Goal: Task Accomplishment & Management: Complete application form

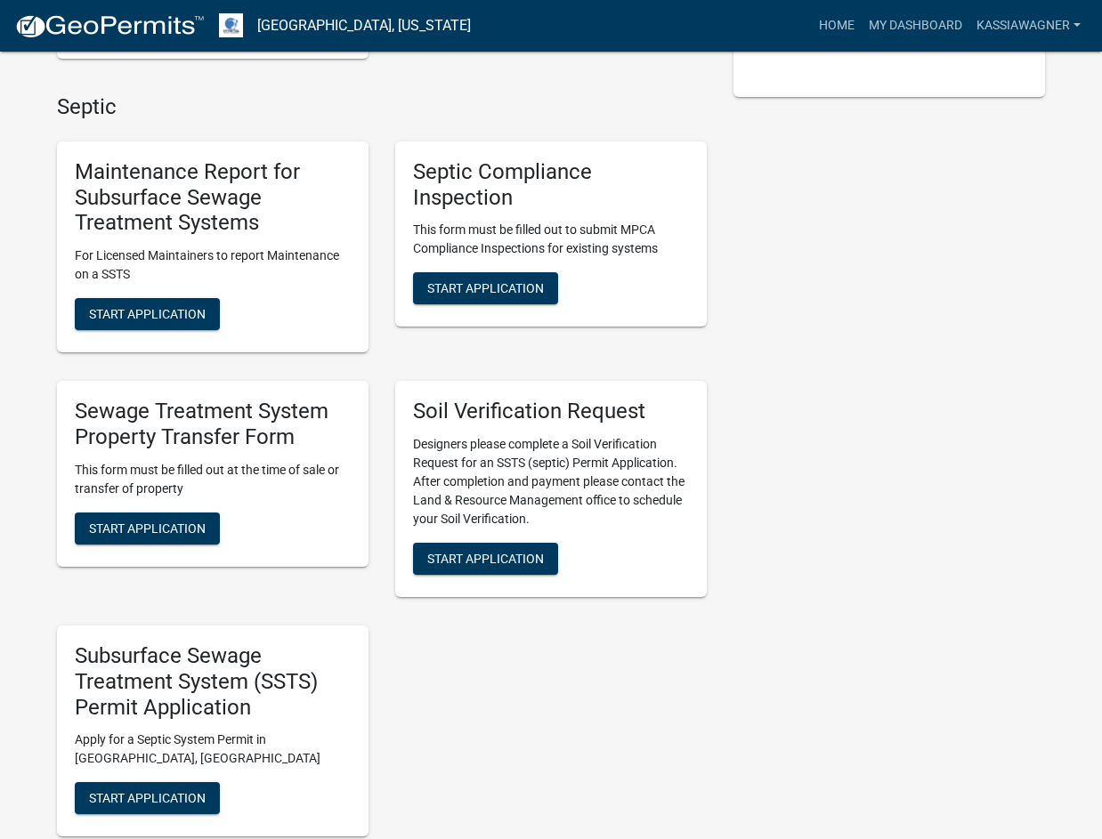
scroll to position [534, 0]
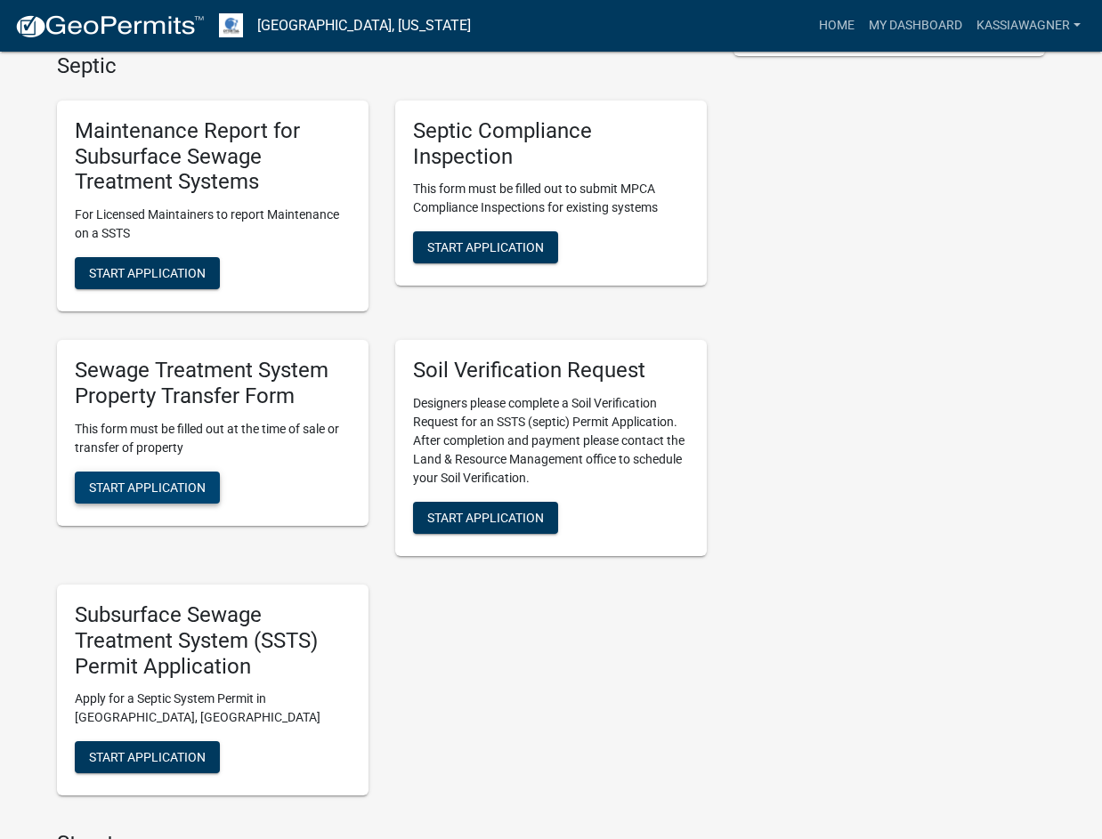
click at [163, 475] on button "Start Application" at bounding box center [147, 488] width 145 height 32
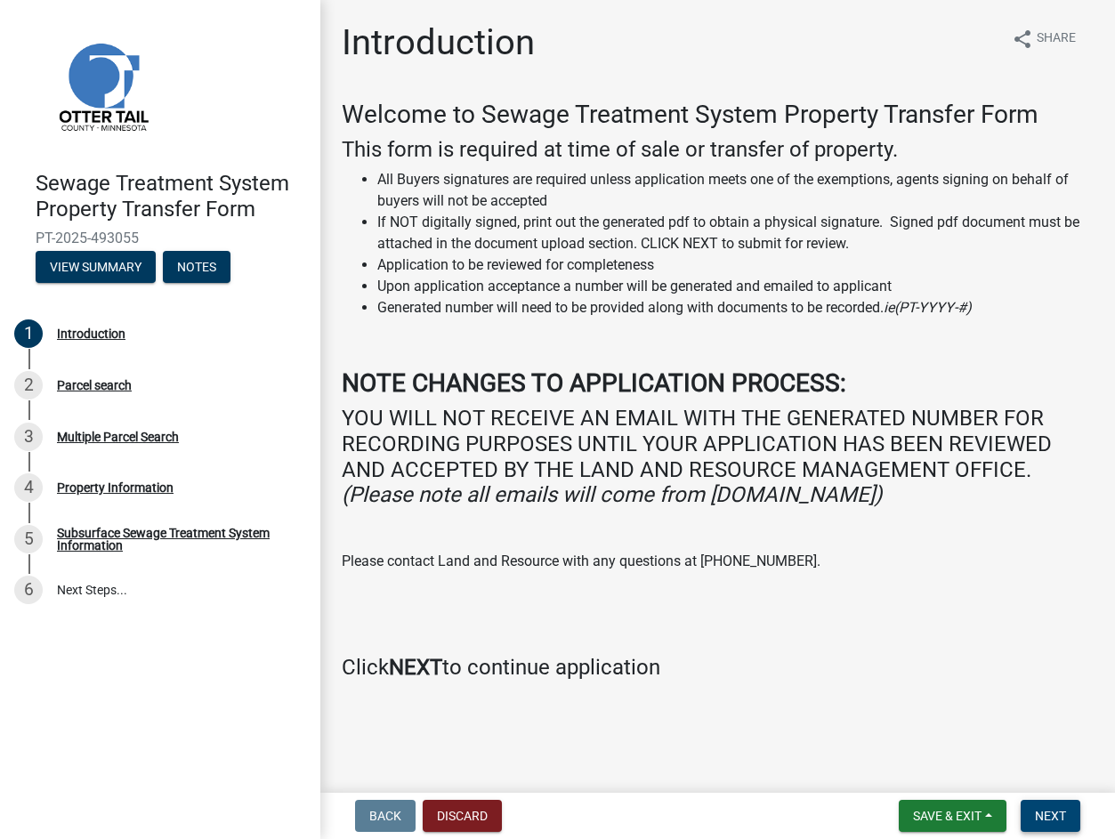
click at [1047, 816] on span "Next" at bounding box center [1050, 816] width 31 height 14
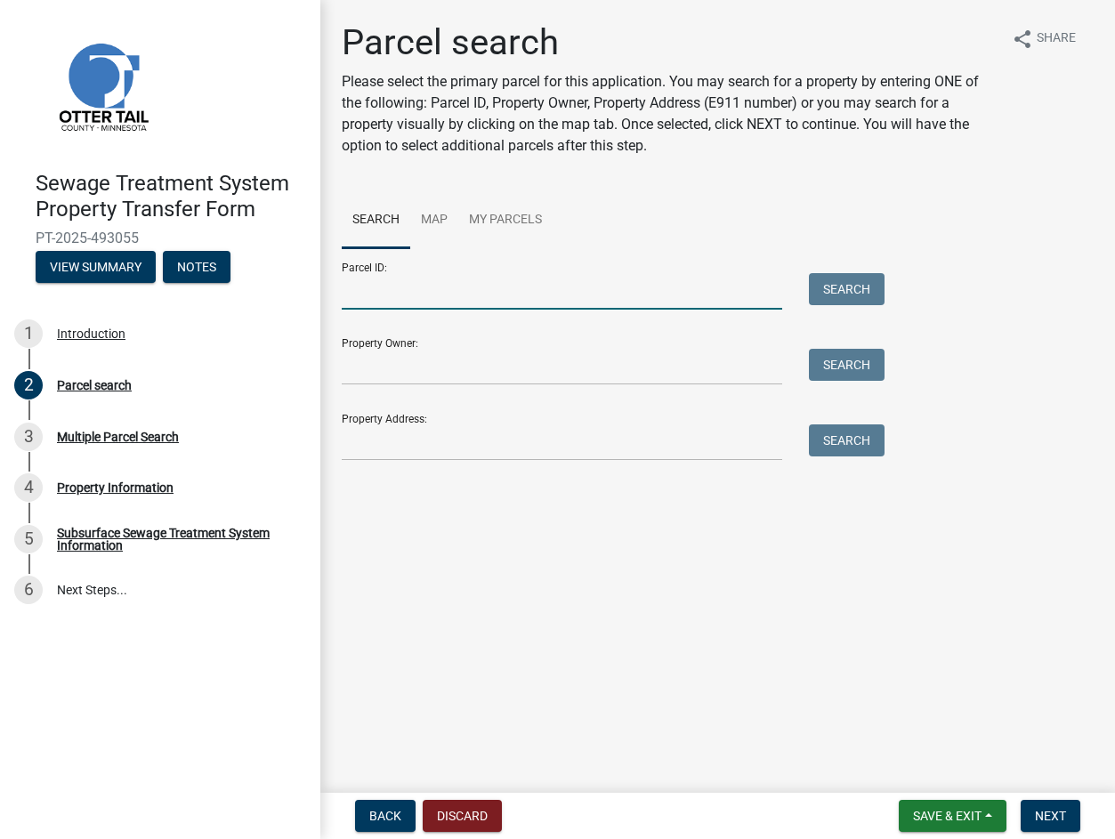
click at [418, 298] on input "Parcel ID:" at bounding box center [562, 291] width 440 height 36
paste input "77000991498000"
click at [835, 298] on button "Search" at bounding box center [847, 289] width 76 height 32
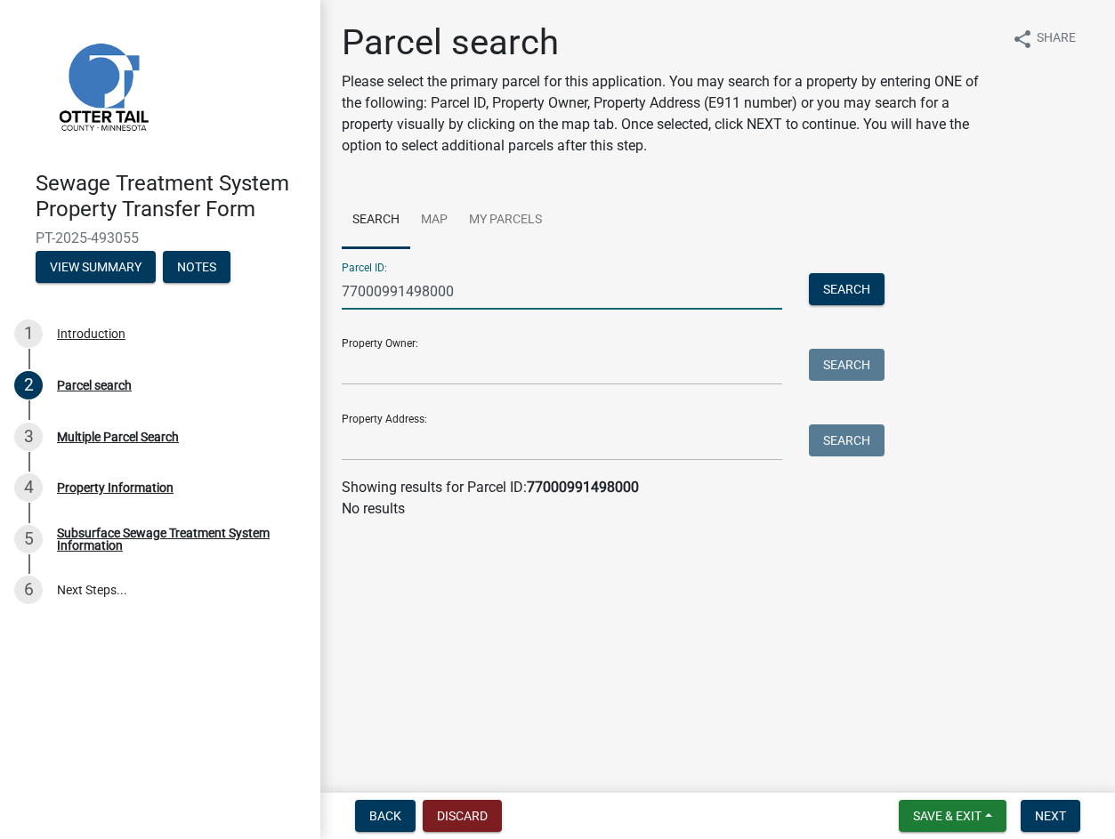
drag, startPoint x: 458, startPoint y: 287, endPoint x: 402, endPoint y: 290, distance: 56.1
click at [402, 290] on input "77000991498000" at bounding box center [562, 291] width 440 height 36
click at [408, 291] on input "77000991498000" at bounding box center [562, 291] width 440 height 36
drag, startPoint x: 428, startPoint y: 292, endPoint x: 397, endPoint y: 294, distance: 31.2
click at [397, 294] on input "77000991498000" at bounding box center [562, 291] width 440 height 36
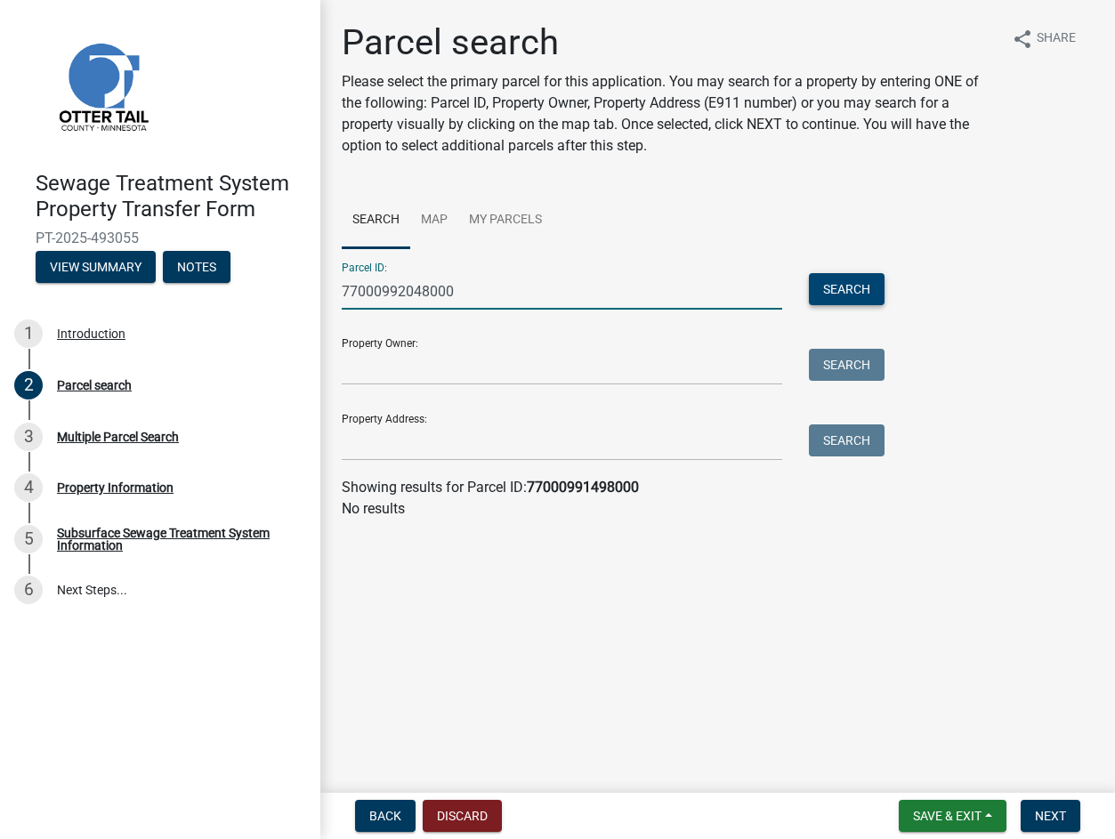
type input "77000992048000"
click at [854, 290] on button "Search" at bounding box center [847, 289] width 76 height 32
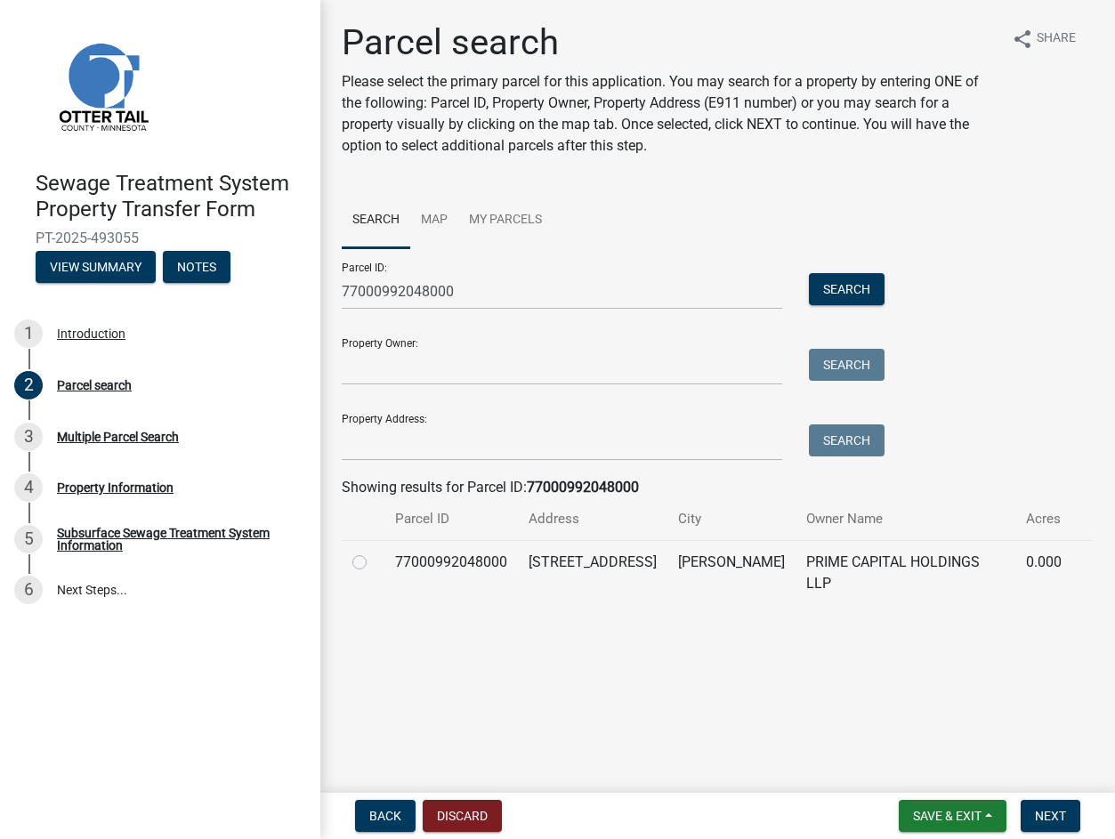
click at [905, 227] on ul "Search Map My Parcels" at bounding box center [718, 220] width 752 height 56
click at [374, 552] on label at bounding box center [374, 552] width 0 height 0
click at [374, 563] on input "radio" at bounding box center [380, 558] width 12 height 12
radio input "true"
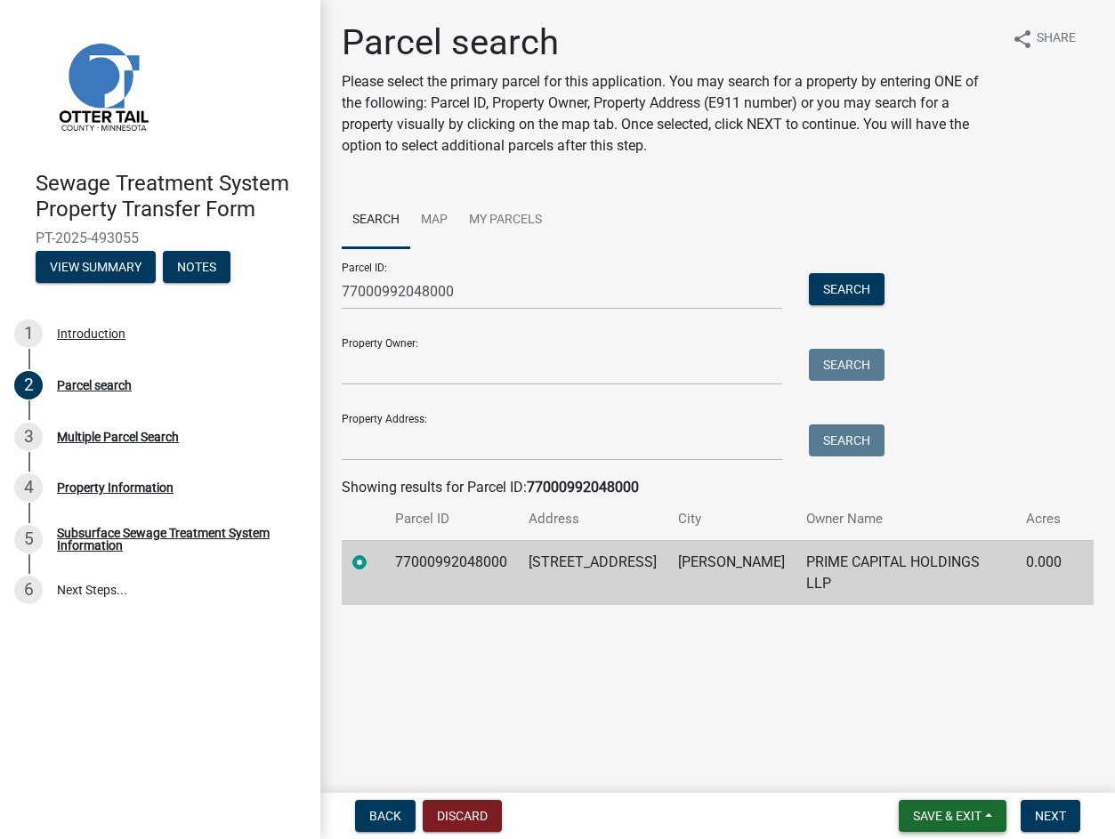
click at [970, 816] on span "Save & Exit" at bounding box center [947, 816] width 69 height 14
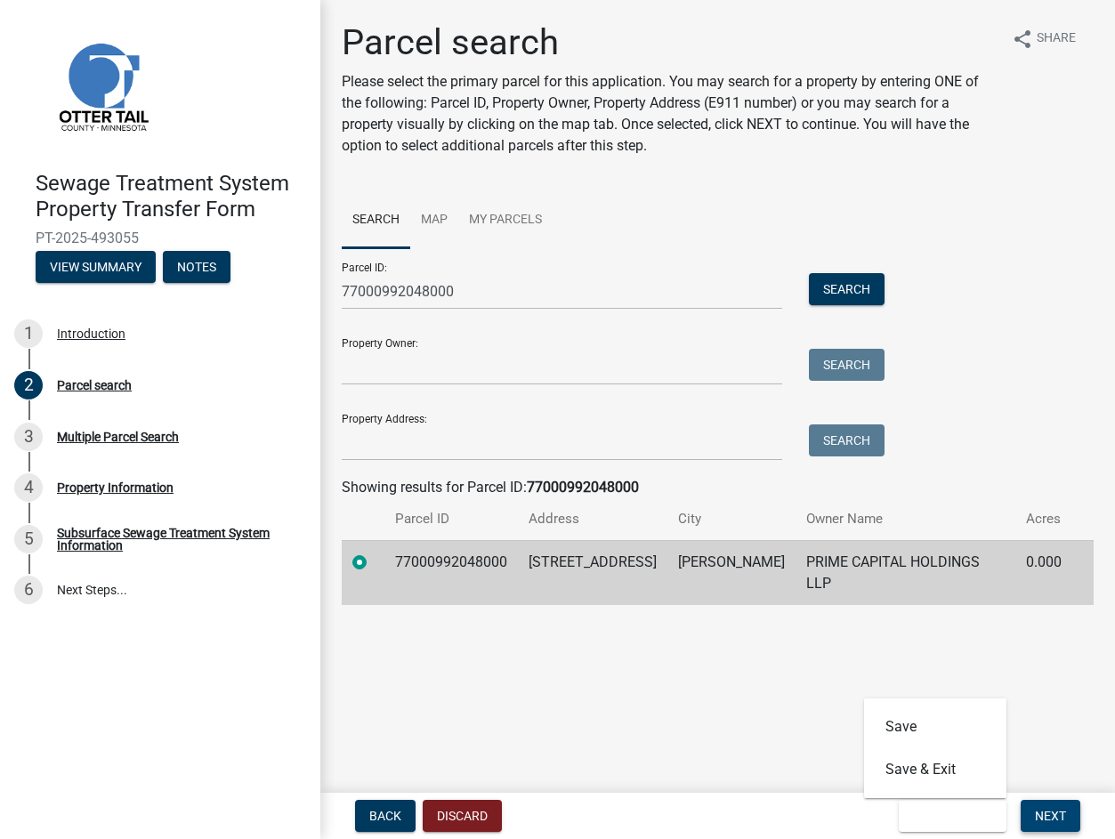
click at [1045, 820] on span "Next" at bounding box center [1050, 816] width 31 height 14
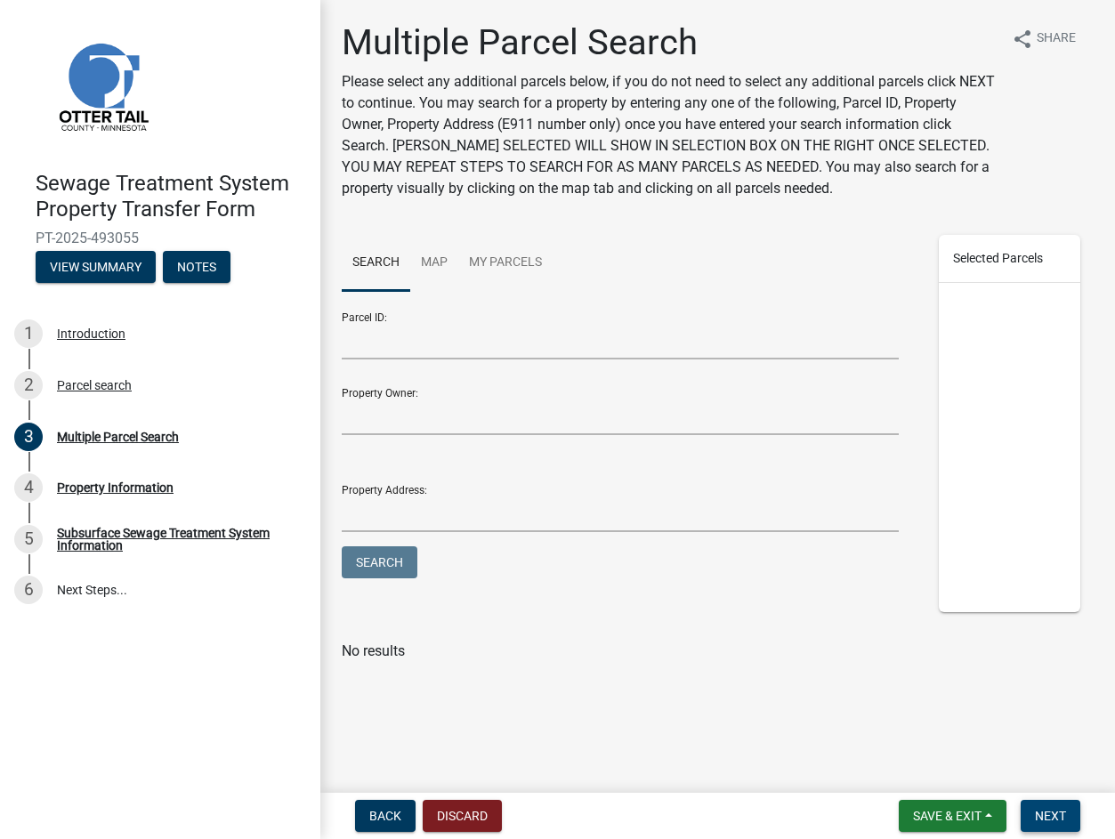
click at [1042, 812] on span "Next" at bounding box center [1050, 816] width 31 height 14
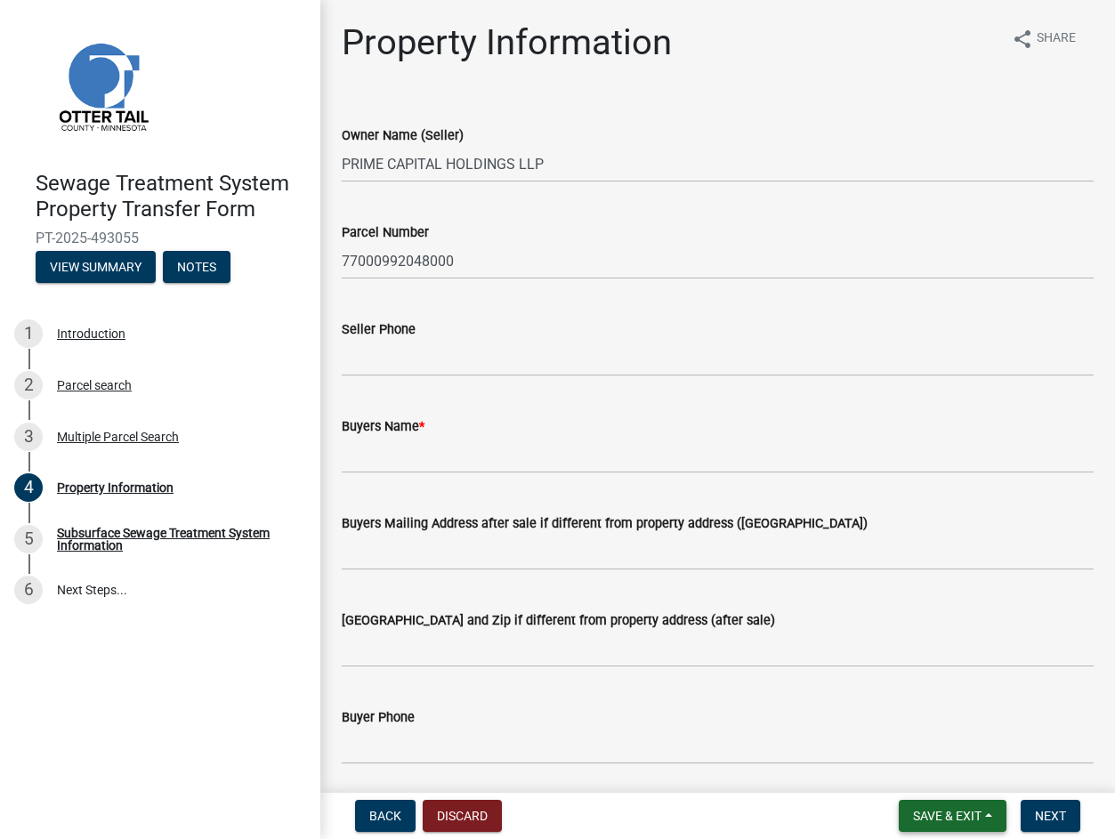
click at [974, 821] on span "Save & Exit" at bounding box center [947, 816] width 69 height 14
click at [932, 777] on button "Save & Exit" at bounding box center [935, 769] width 142 height 43
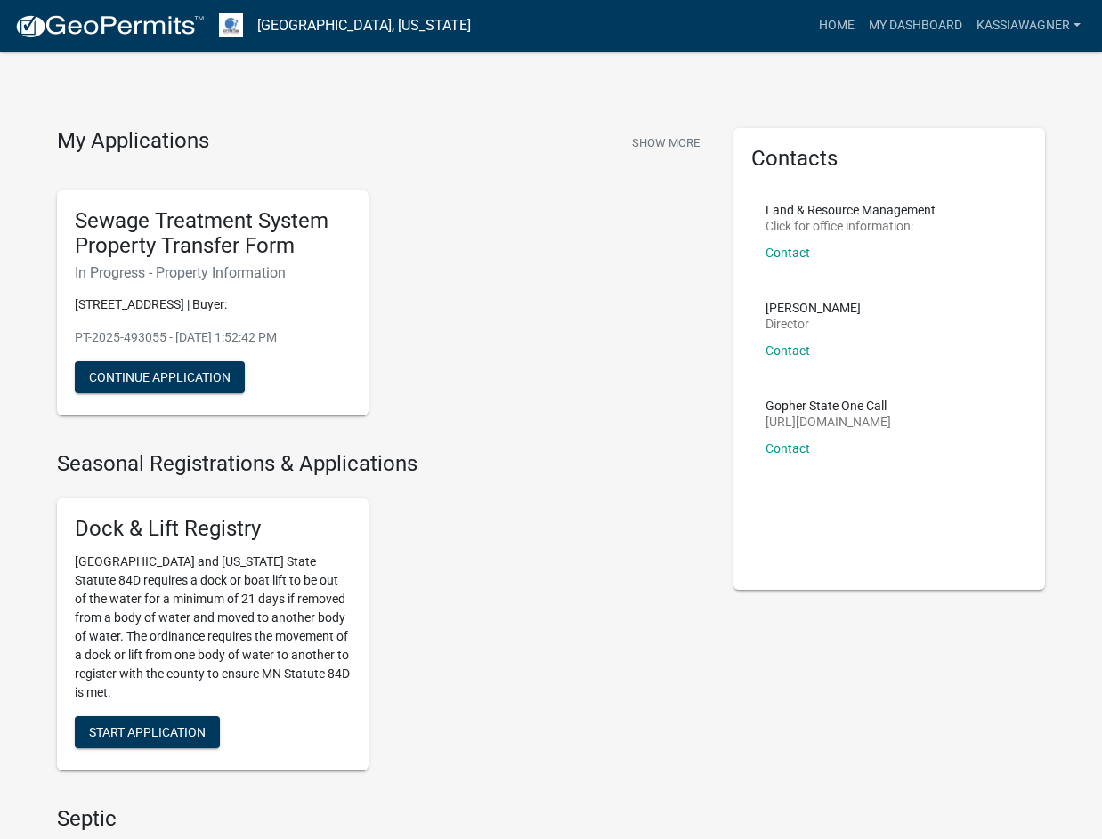
click at [797, 250] on link "Contact" at bounding box center [787, 253] width 44 height 14
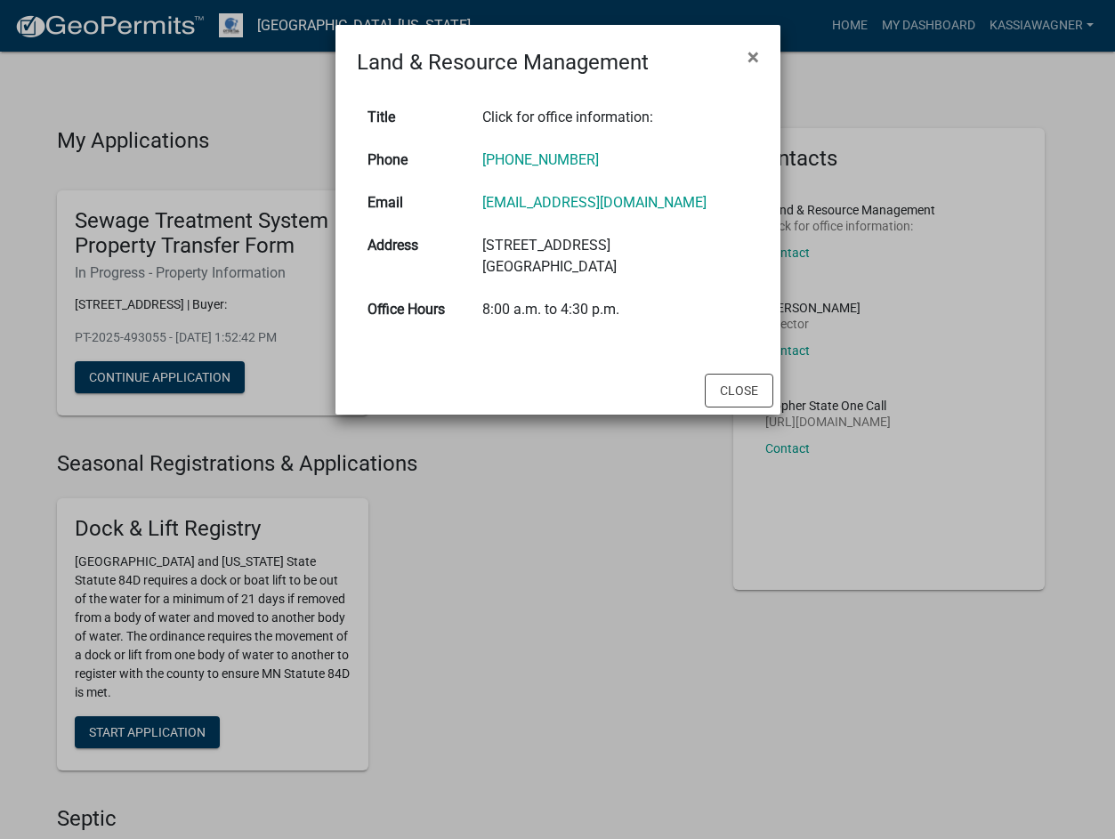
click at [577, 627] on ngb-modal-window "Land & Resource Management × Title Click for office information: Phone [PHONE_N…" at bounding box center [557, 419] width 1115 height 839
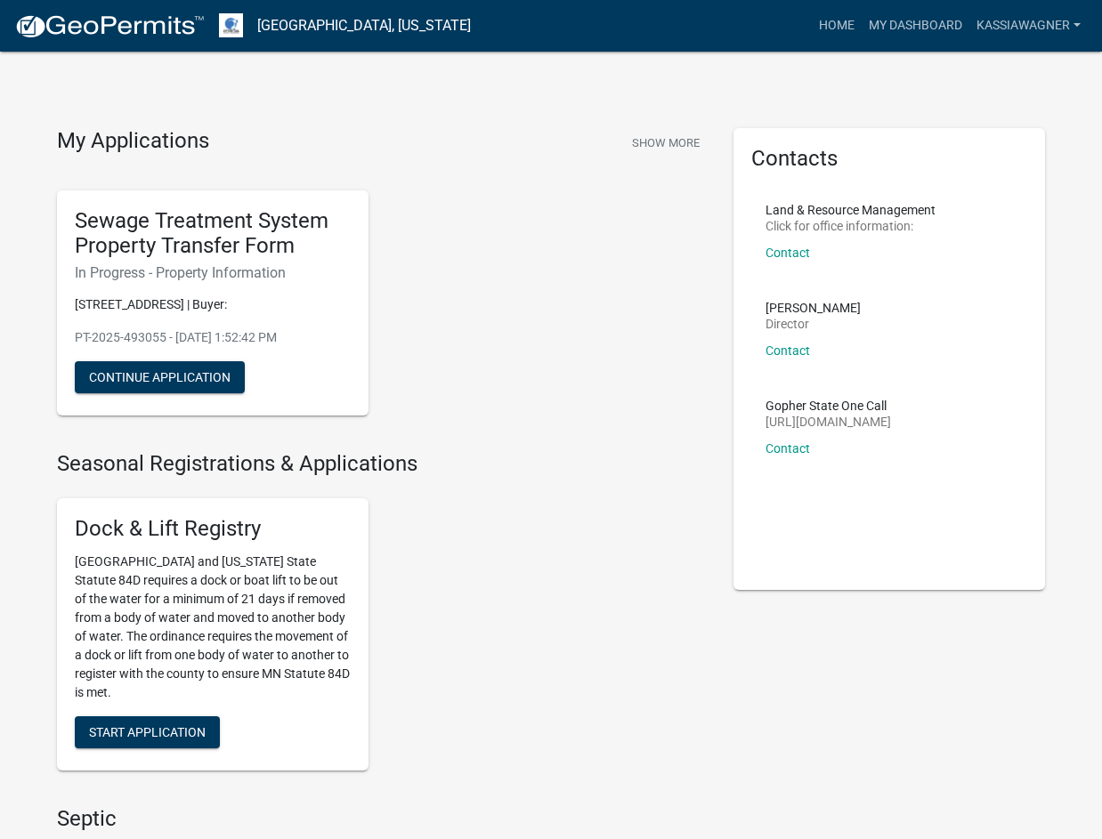
click at [612, 442] on div "My Applications Show More Sewage Treatment System Property Transfer Form In Pro…" at bounding box center [382, 289] width 676 height 323
click at [456, 351] on div "Sewage Treatment System Property Transfer Form In Progress - Property Informati…" at bounding box center [382, 303] width 676 height 254
click at [213, 370] on button "Continue Application" at bounding box center [160, 377] width 170 height 32
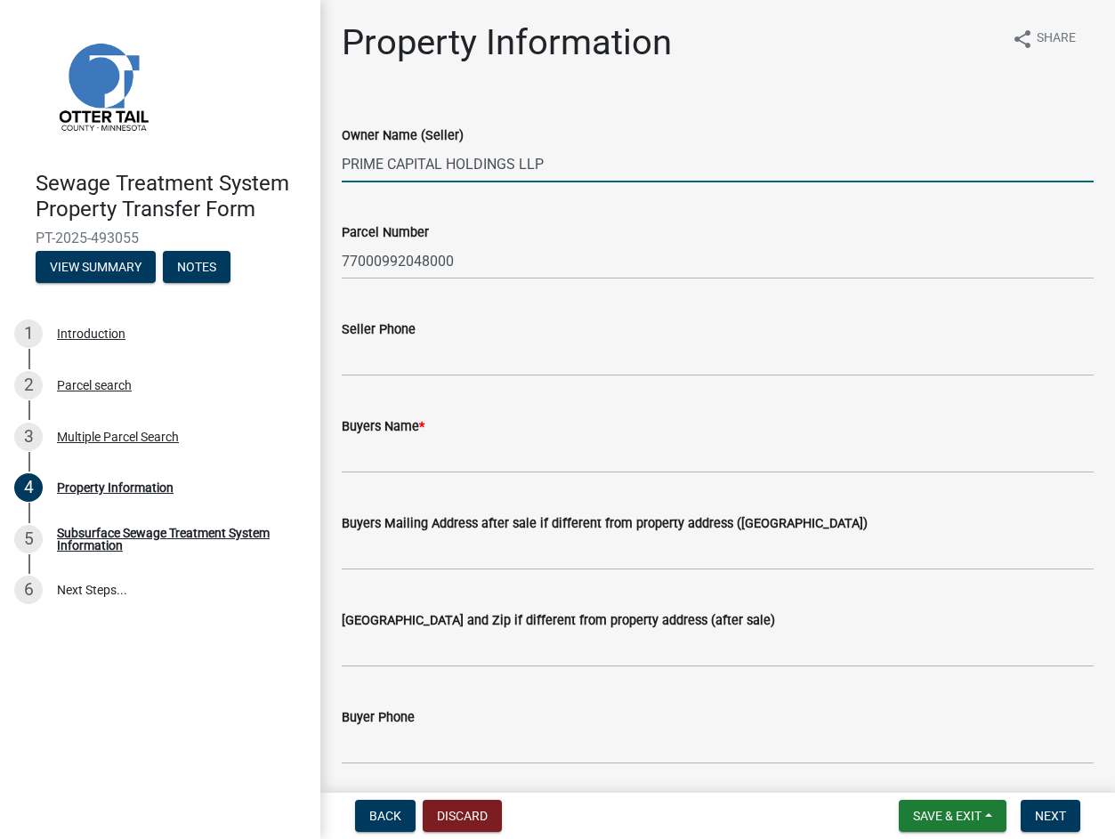
click at [515, 156] on input "PRIME CAPITAL HOLDINGS LLP" at bounding box center [718, 164] width 752 height 36
paste input "[PERSON_NAME] and [PERSON_NAME]"
type input "[PERSON_NAME] and [PERSON_NAME]"
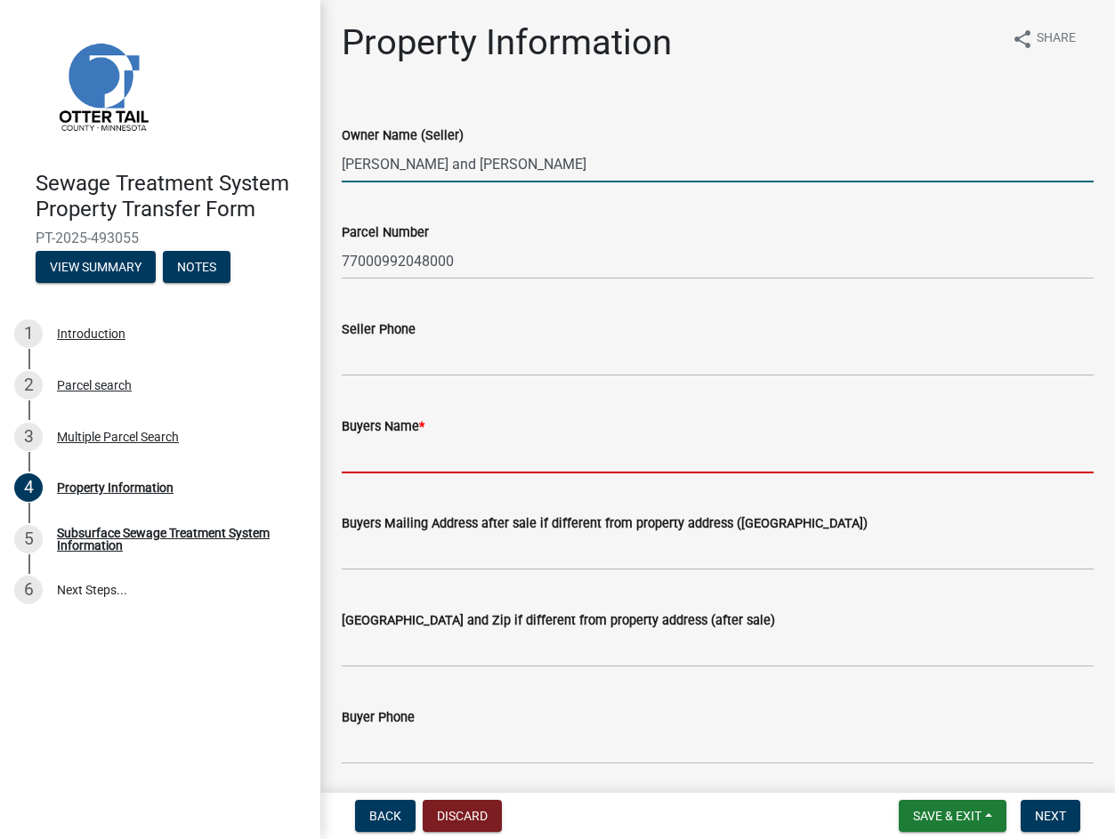
click at [423, 456] on input "Buyers Name *" at bounding box center [718, 455] width 752 height 36
paste input "[PERSON_NAME] and [PERSON_NAME]"
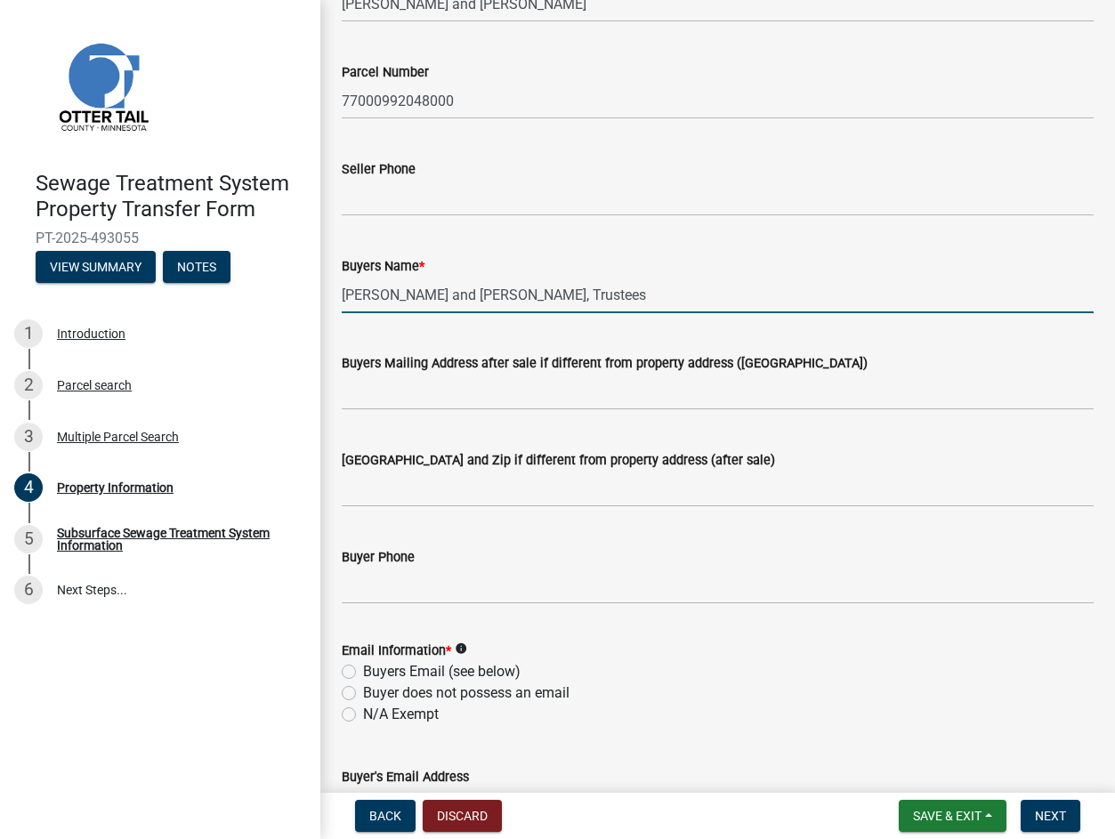
scroll to position [445, 0]
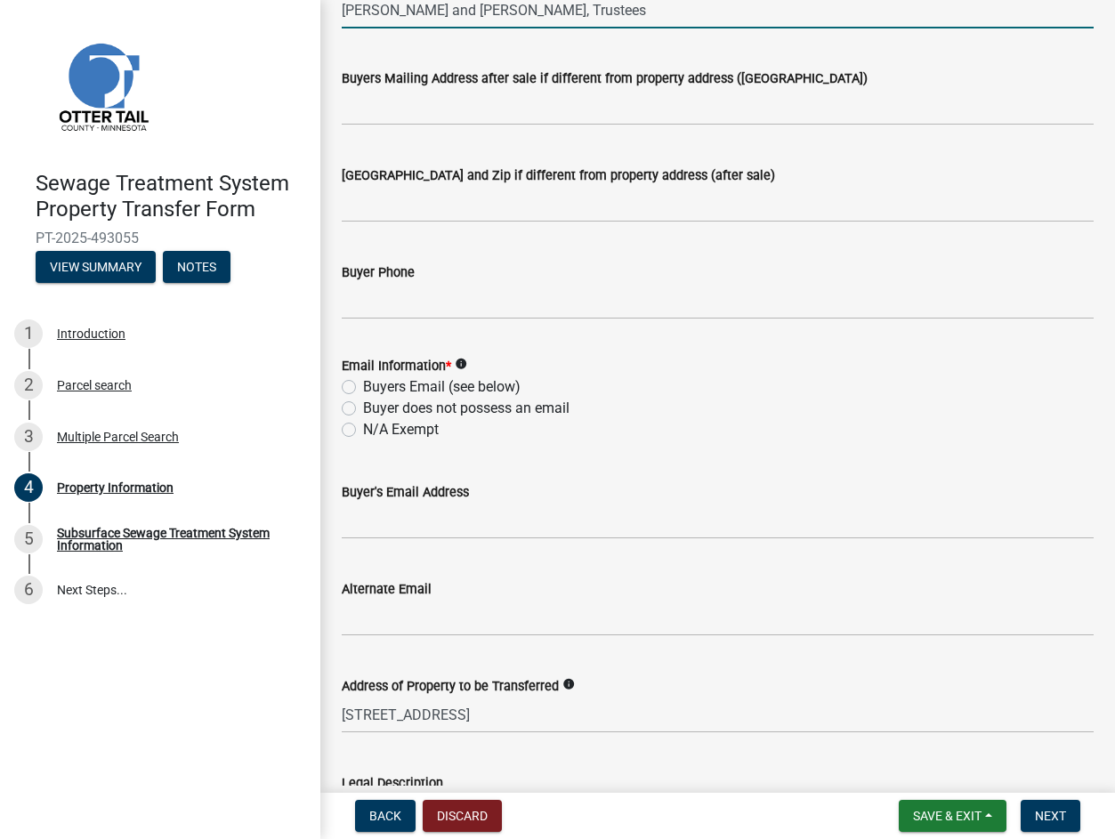
type input "[PERSON_NAME] and [PERSON_NAME], Trustees"
click at [372, 432] on label "N/A Exempt" at bounding box center [401, 429] width 76 height 21
click at [372, 431] on input "N/A Exempt" at bounding box center [369, 425] width 12 height 12
radio input "true"
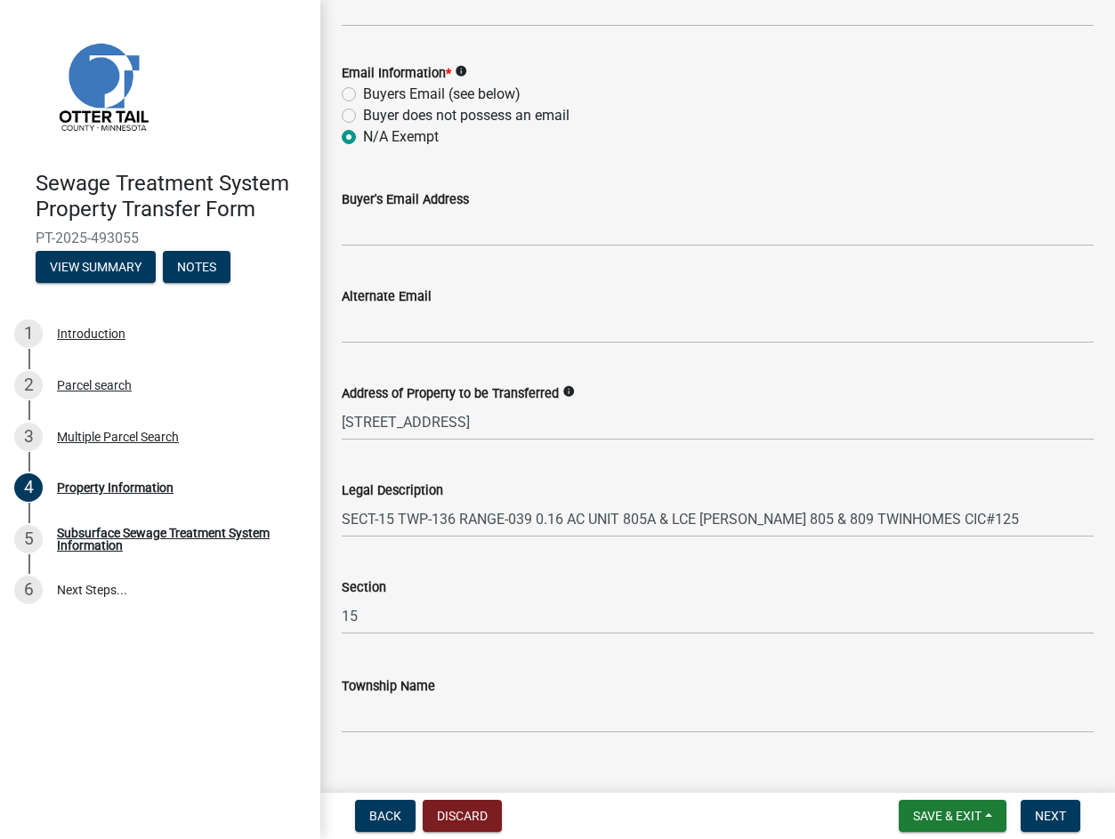
scroll to position [769, 0]
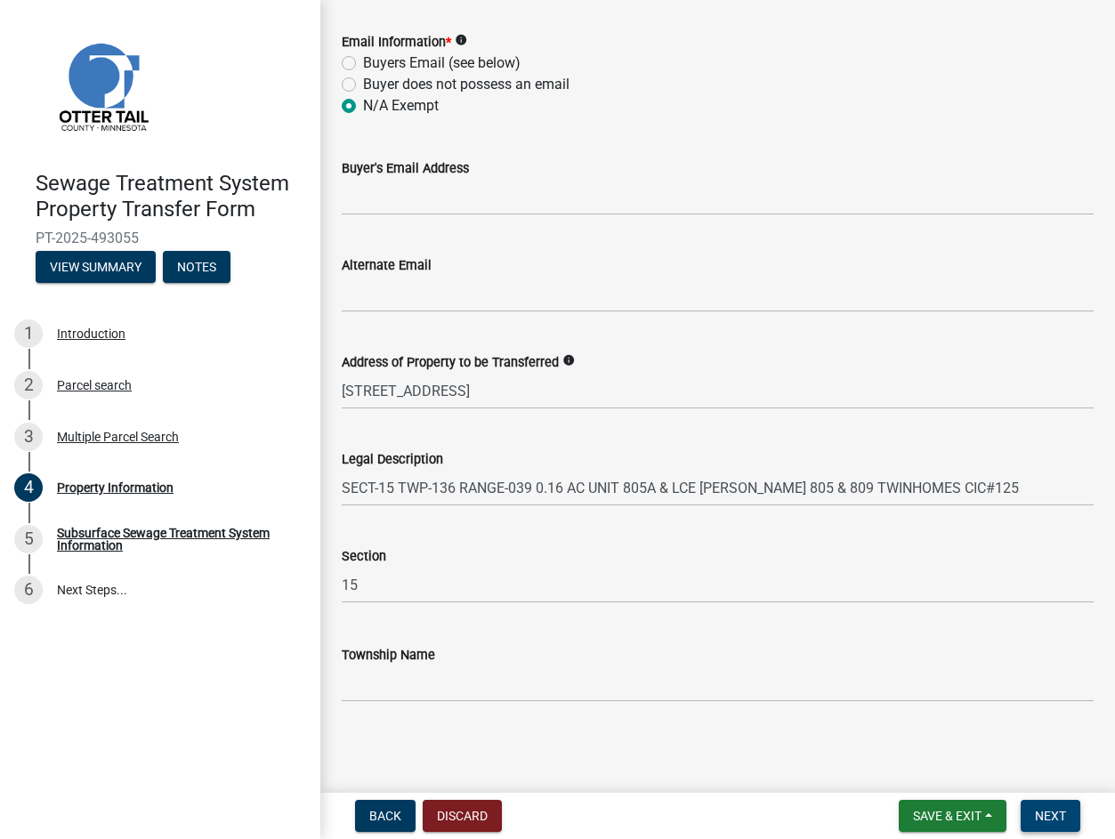
click at [1062, 821] on span "Next" at bounding box center [1050, 816] width 31 height 14
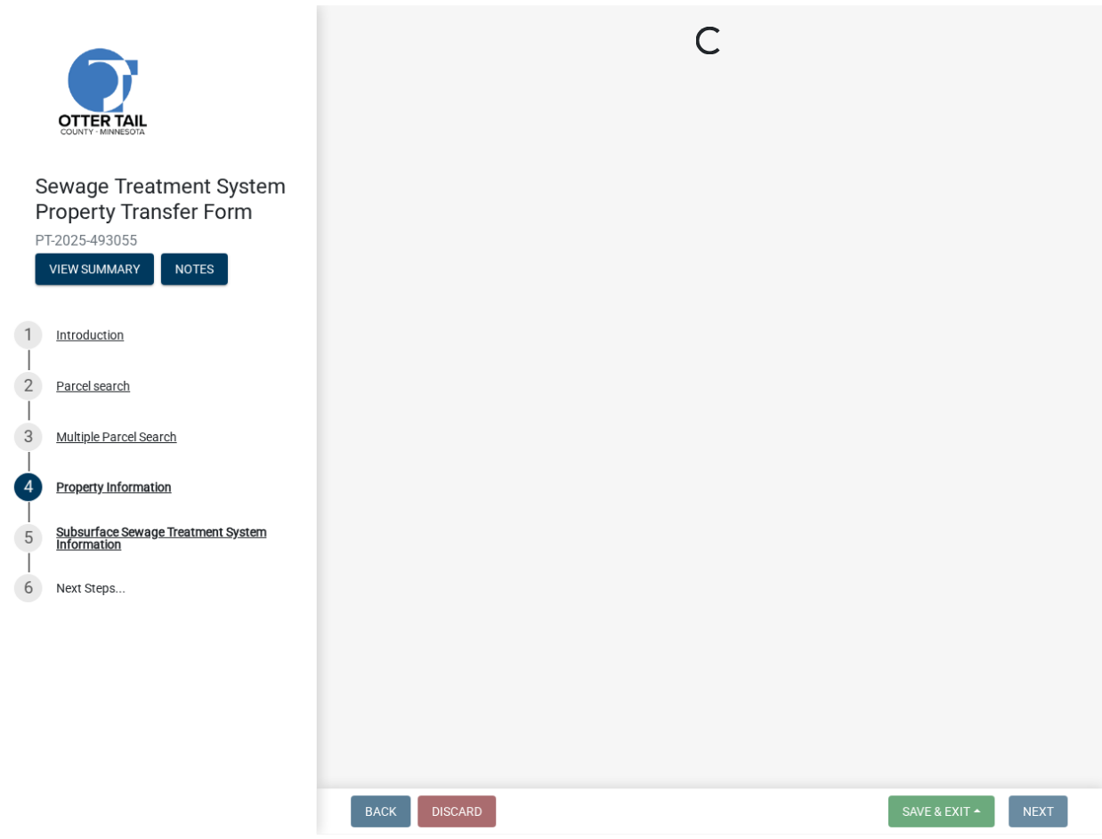
scroll to position [0, 0]
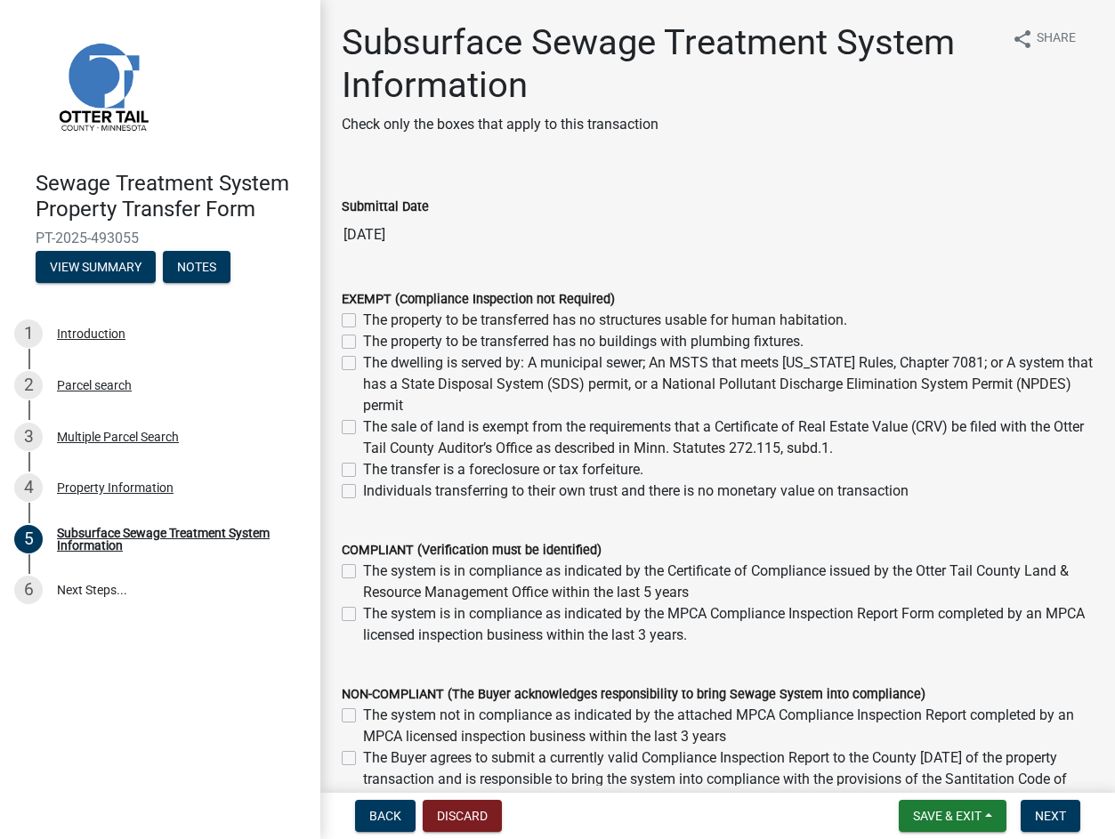
click at [363, 492] on label "Individuals transferring to their own trust and there is no monetary value on t…" at bounding box center [635, 491] width 545 height 21
click at [363, 492] on input "Individuals transferring to their own trust and there is no monetary value on t…" at bounding box center [369, 487] width 12 height 12
checkbox input "true"
checkbox input "false"
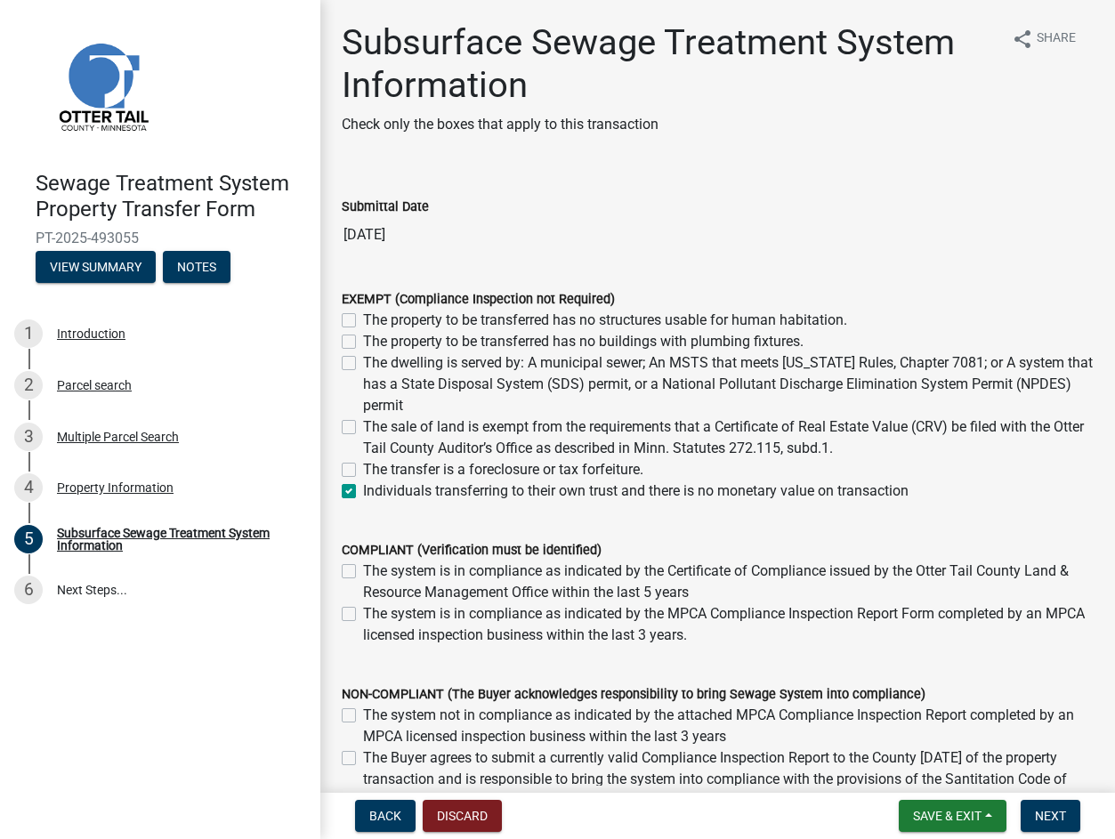
checkbox input "false"
checkbox input "true"
click at [1038, 810] on span "Next" at bounding box center [1050, 816] width 31 height 14
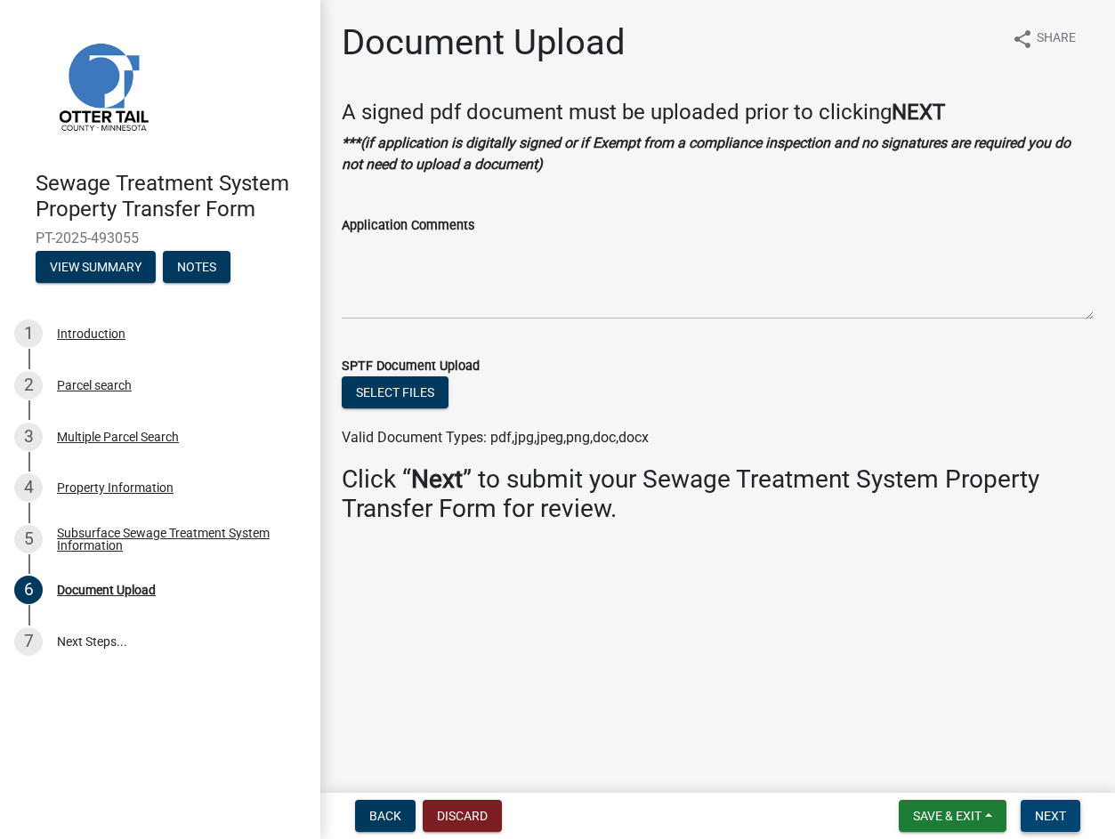
click at [1064, 821] on span "Next" at bounding box center [1050, 816] width 31 height 14
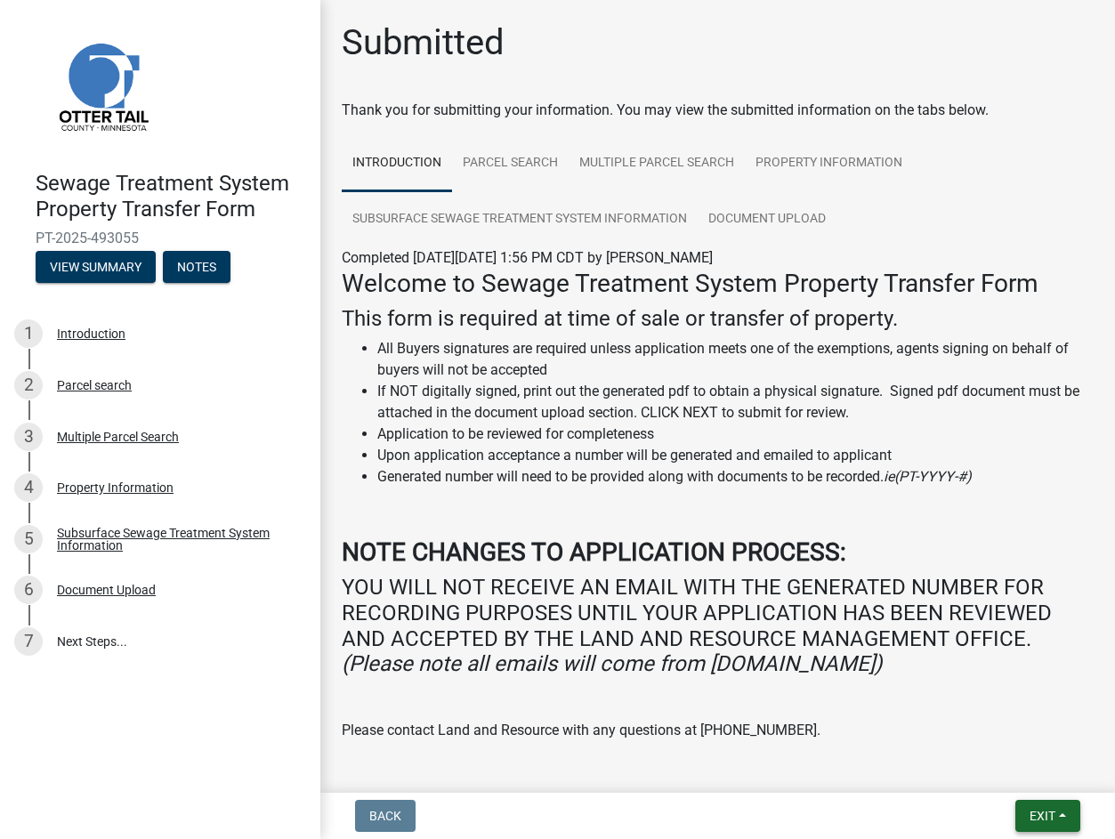
click at [1048, 809] on span "Exit" at bounding box center [1043, 816] width 26 height 14
click at [1039, 786] on button "Save & Exit" at bounding box center [1009, 769] width 142 height 43
